Goal: Task Accomplishment & Management: Complete application form

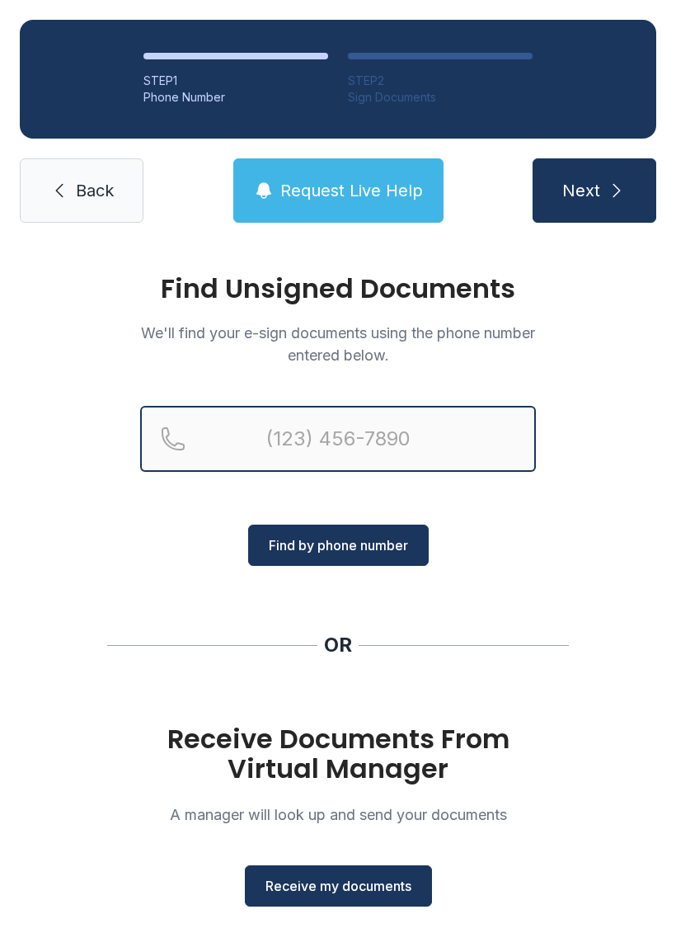
click at [387, 441] on input "Reservation phone number" at bounding box center [338, 439] width 396 height 66
type input "[PHONE_NUMBER]"
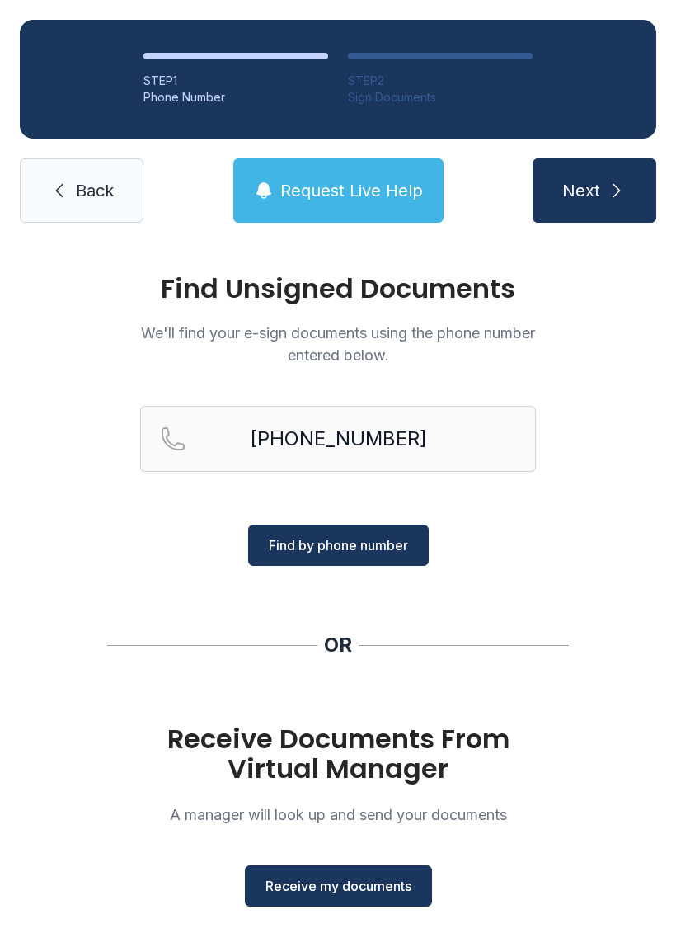
click at [322, 530] on button "Find by phone number" at bounding box center [338, 544] width 181 height 41
click at [323, 532] on button "Find by phone number" at bounding box center [338, 544] width 181 height 41
click at [304, 555] on button "Find by phone number" at bounding box center [338, 544] width 181 height 41
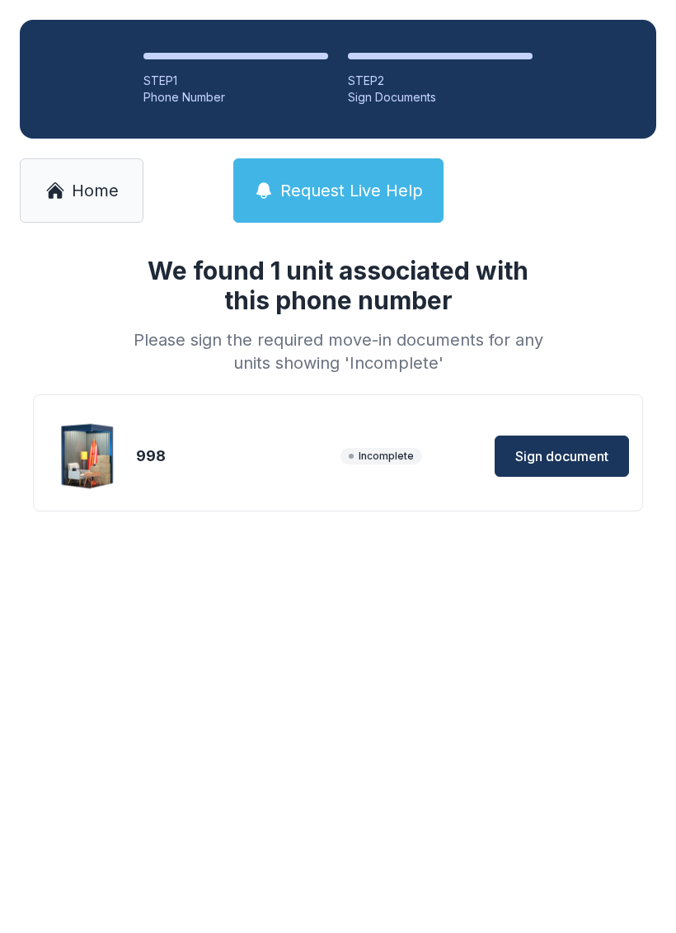
click at [581, 437] on button "Sign document" at bounding box center [562, 455] width 134 height 41
click at [93, 196] on span "Home" at bounding box center [95, 190] width 47 height 23
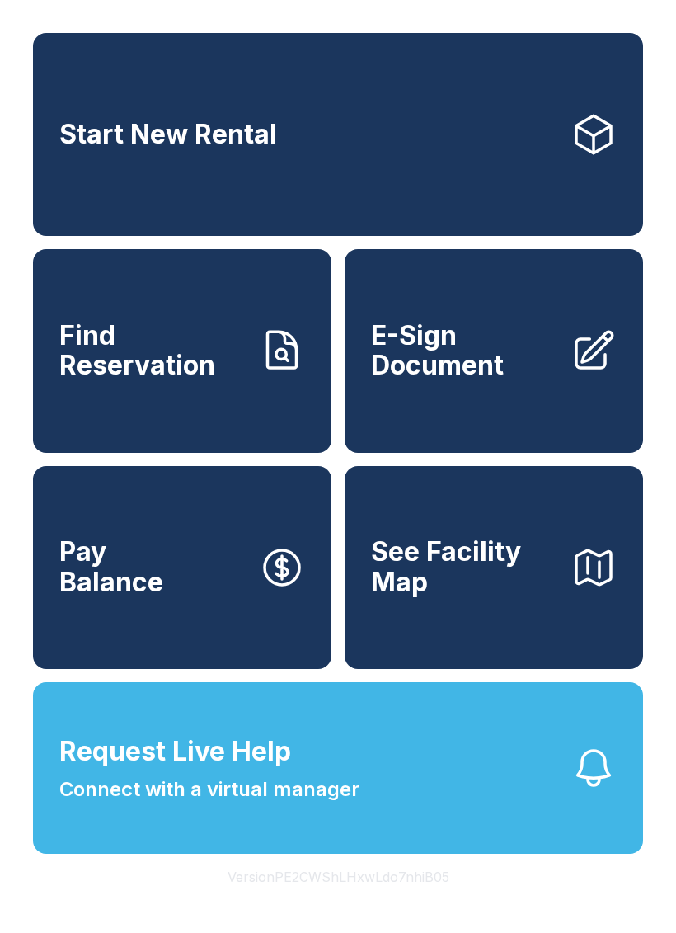
click at [468, 379] on span "E-Sign Document" at bounding box center [464, 351] width 186 height 60
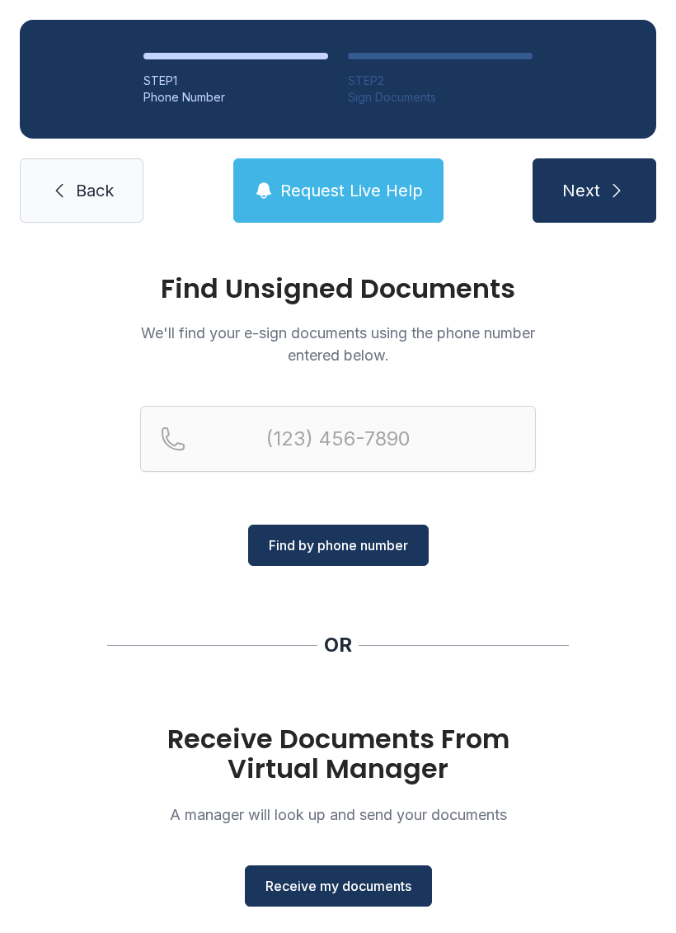
click at [318, 887] on span "Receive my documents" at bounding box center [339, 886] width 146 height 20
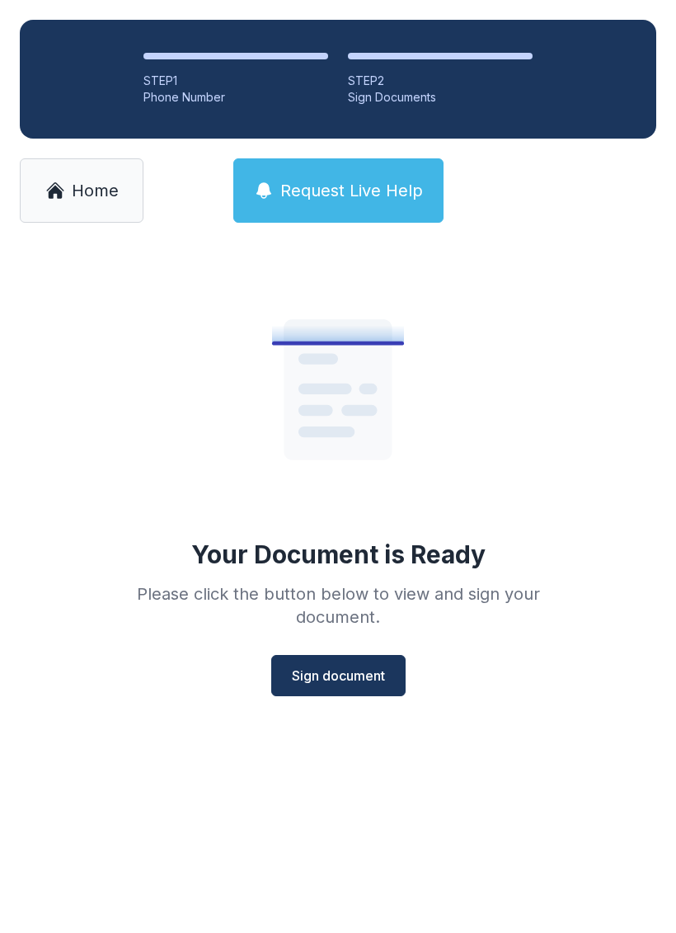
click at [336, 677] on span "Sign document" at bounding box center [338, 675] width 93 height 20
click at [361, 673] on span "Sign document" at bounding box center [338, 675] width 93 height 20
click at [388, 675] on button "Sign document" at bounding box center [338, 675] width 134 height 41
click at [62, 190] on icon at bounding box center [54, 186] width 17 height 9
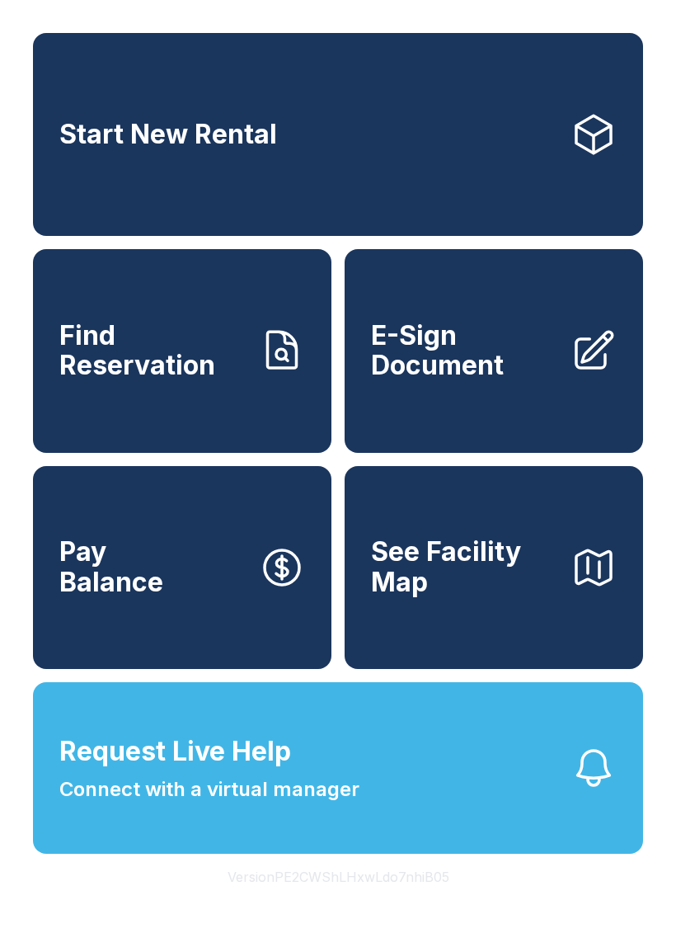
click at [496, 374] on span "E-Sign Document" at bounding box center [464, 351] width 186 height 60
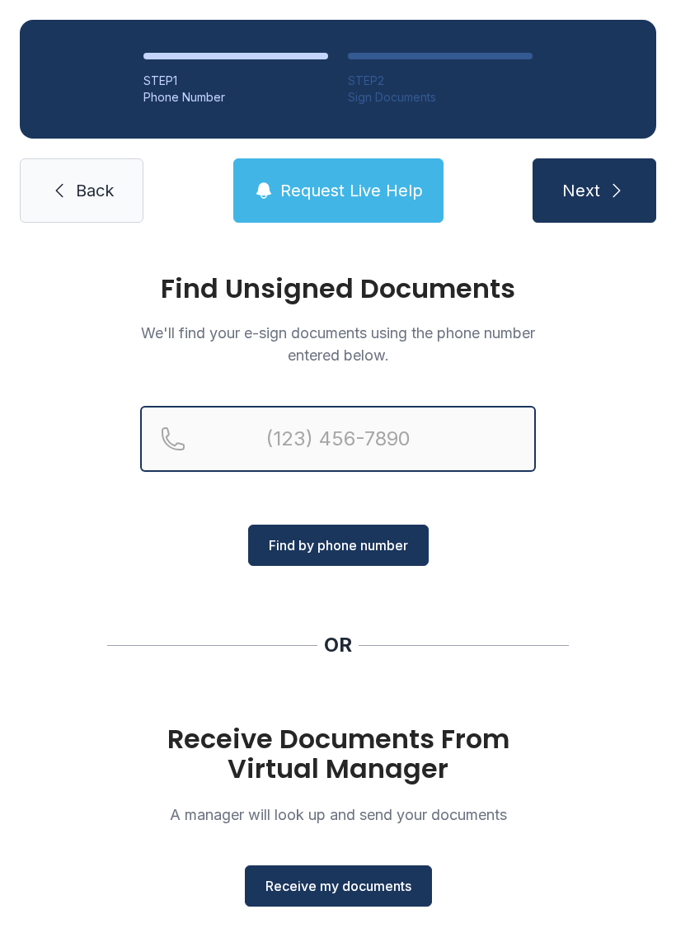
click at [392, 431] on input "Reservation phone number" at bounding box center [338, 439] width 396 height 66
type input "("
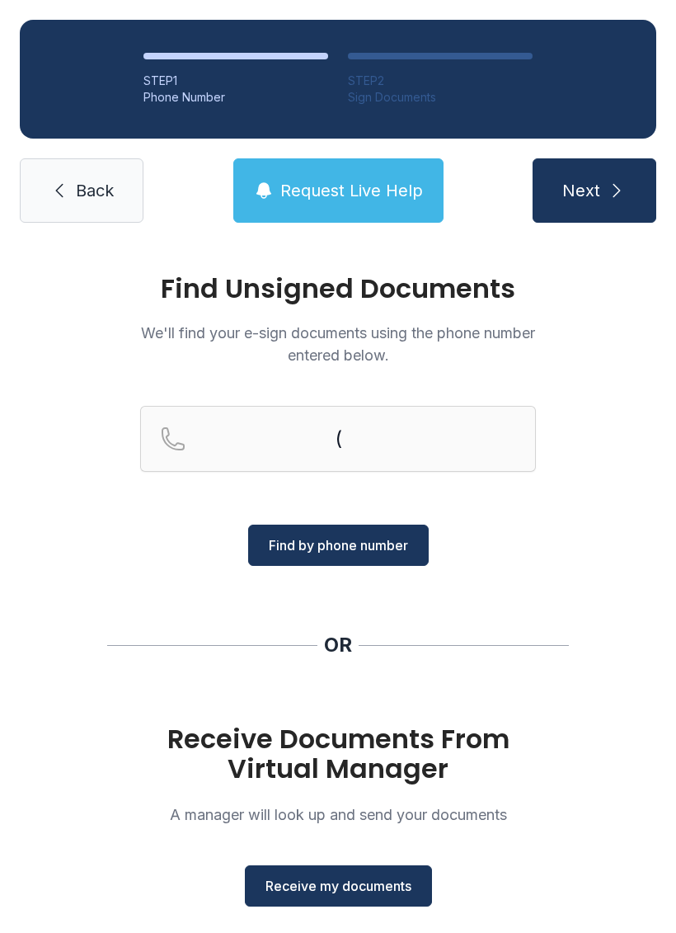
click at [590, 571] on div "Find Unsigned Documents We'll find your e-sign documents using the phone number…" at bounding box center [338, 607] width 676 height 730
click at [367, 887] on span "Receive my documents" at bounding box center [339, 886] width 146 height 20
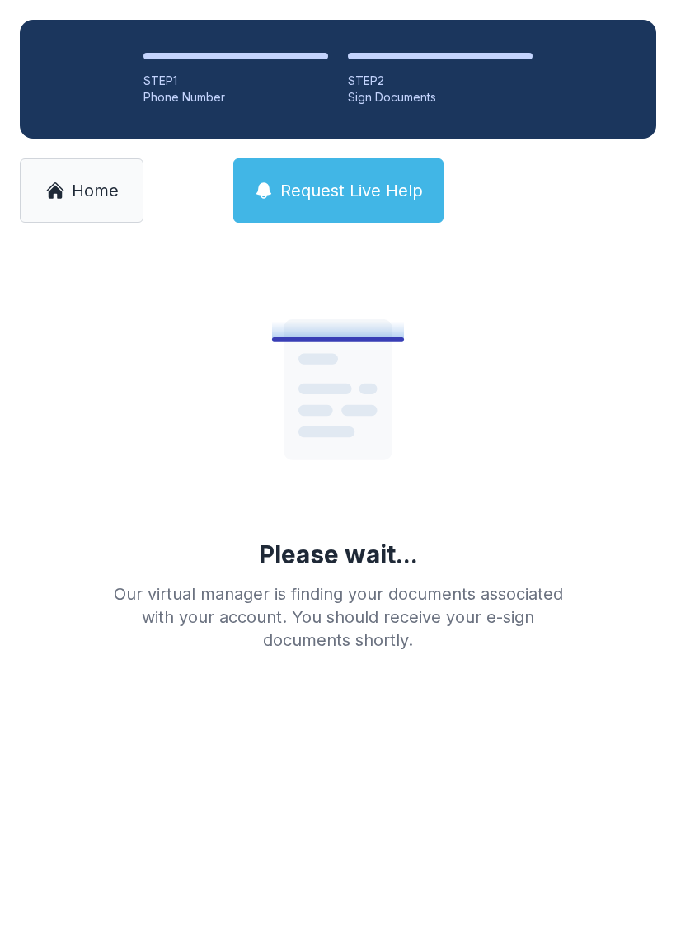
click at [79, 214] on link "Home" at bounding box center [82, 190] width 124 height 64
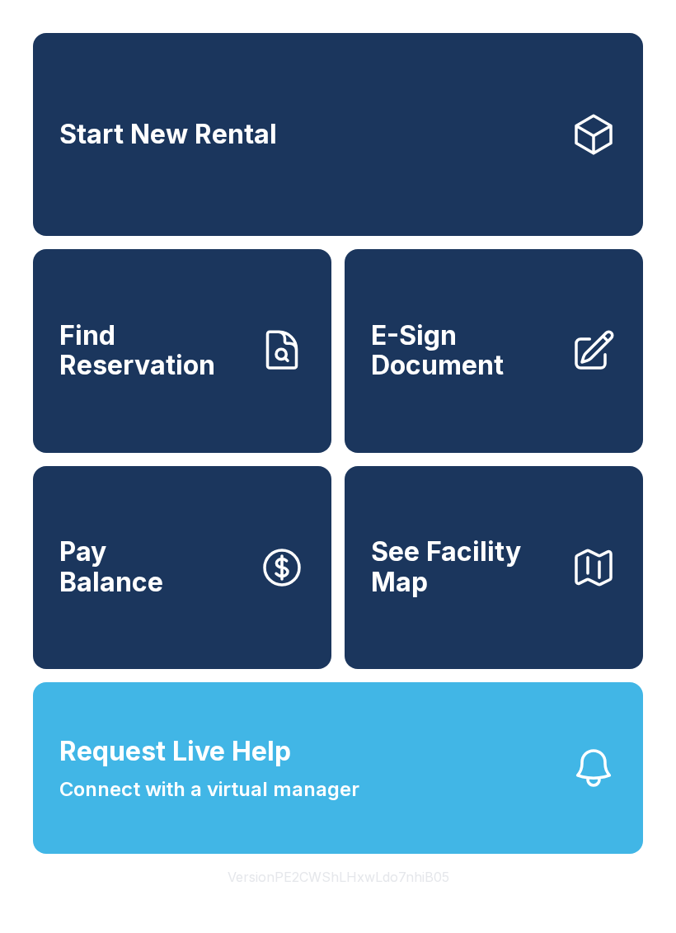
click at [483, 374] on span "E-Sign Document" at bounding box center [464, 351] width 186 height 60
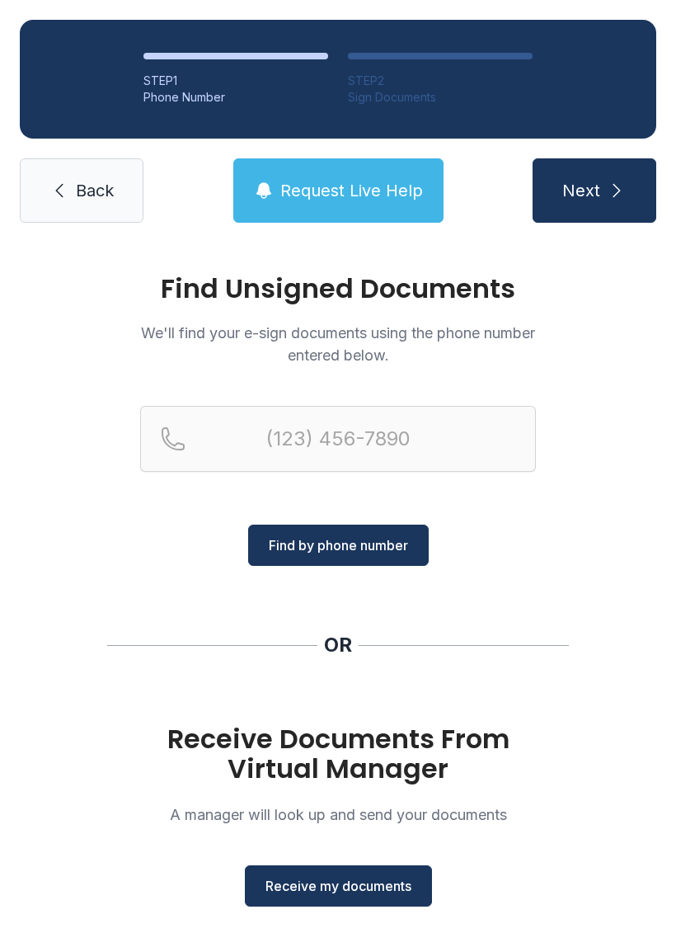
click at [315, 882] on span "Receive my documents" at bounding box center [339, 886] width 146 height 20
